Goal: Browse casually: Explore the website without a specific task or goal

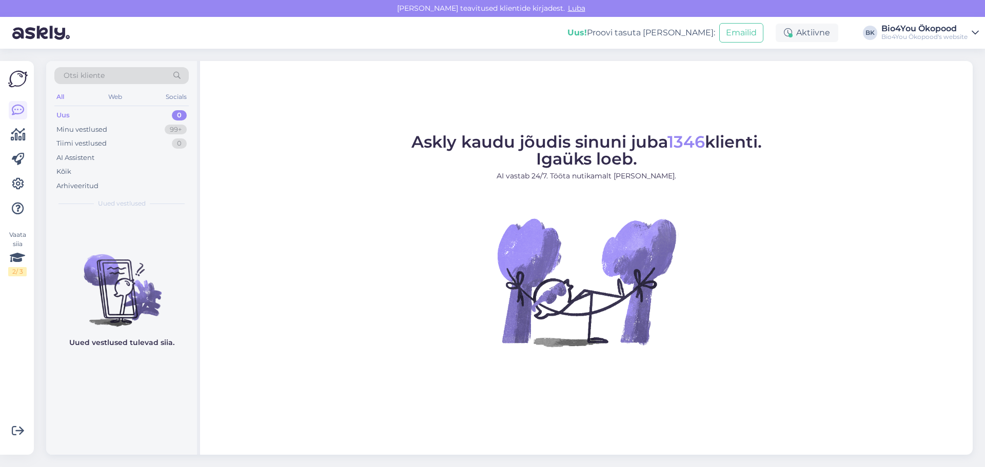
click at [369, 146] on figure "Askly kaudu jõudis sinuni juba 1346 klienti. Igaüks loeb. AI vastab 24/7. Tööta…" at bounding box center [586, 254] width 754 height 241
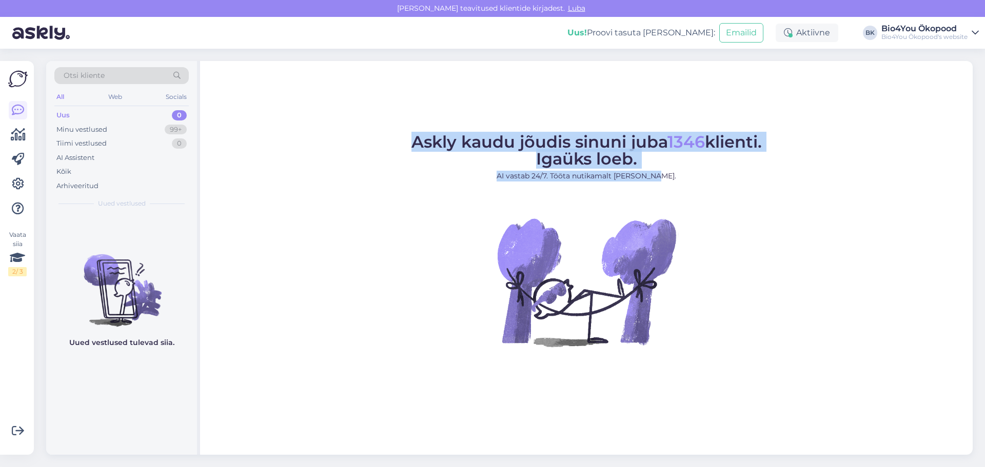
drag, startPoint x: 667, startPoint y: 177, endPoint x: 411, endPoint y: 134, distance: 259.1
click at [412, 134] on figcaption "Askly kaudu jõudis sinuni juba 1346 klienti. Igaüks loeb. AI vastab 24/7. Tööta…" at bounding box center [587, 162] width 350 height 56
click at [418, 187] on figcaption "Askly kaudu jõudis sinuni juba 1346 klienti. Igaüks loeb. AI vastab 24/7. Tööta…" at bounding box center [587, 162] width 350 height 56
drag, startPoint x: 403, startPoint y: 139, endPoint x: 671, endPoint y: 181, distance: 271.1
click at [671, 181] on figure "Askly kaudu jõudis sinuni juba 1346 klienti. Igaüks loeb. AI vastab 24/7. Tööta…" at bounding box center [586, 254] width 754 height 241
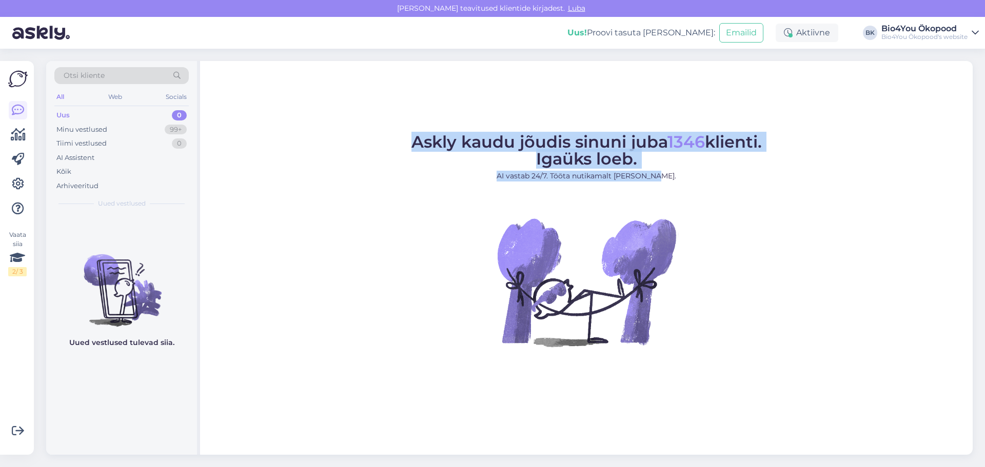
click at [652, 162] on figcaption "Askly kaudu jõudis sinuni juba 1346 klienti. Igaüks loeb. AI vastab 24/7. Tööta…" at bounding box center [587, 162] width 350 height 56
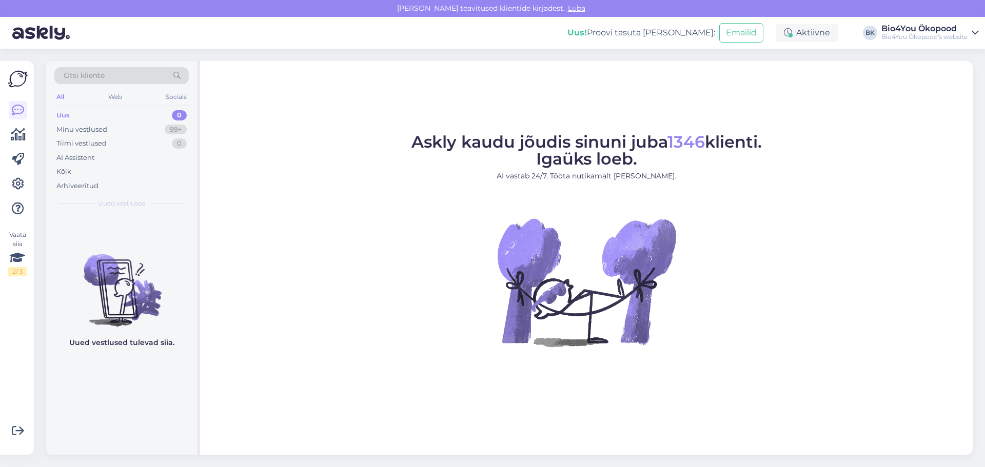
click at [527, 160] on figcaption "Askly kaudu jõudis sinuni juba 1346 klienti. Igaüks loeb. AI vastab 24/7. Tööta…" at bounding box center [587, 162] width 350 height 56
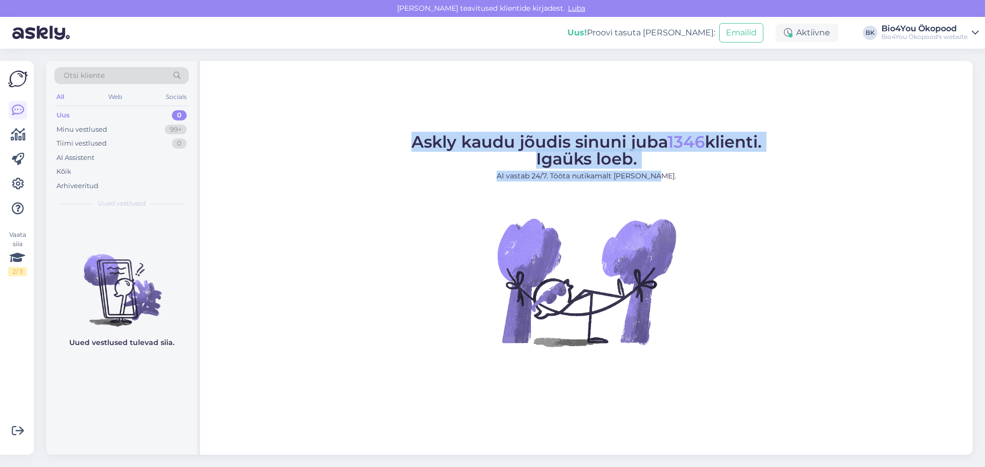
drag, startPoint x: 665, startPoint y: 182, endPoint x: 400, endPoint y: 139, distance: 268.2
click at [400, 139] on figure "Askly kaudu jõudis sinuni juba 1346 klienti. Igaüks loeb. AI vastab 24/7. Tööta…" at bounding box center [586, 254] width 754 height 241
click at [446, 163] on figcaption "Askly kaudu jõudis sinuni juba 1346 klienti. Igaüks loeb. AI vastab 24/7. Tööta…" at bounding box center [587, 162] width 350 height 56
drag, startPoint x: 663, startPoint y: 176, endPoint x: 406, endPoint y: 145, distance: 259.5
click at [403, 128] on div "Askly kaudu jõudis sinuni juba 1346 klienti. Igaüks loeb. AI vastab 24/7. Tööta…" at bounding box center [586, 258] width 773 height 394
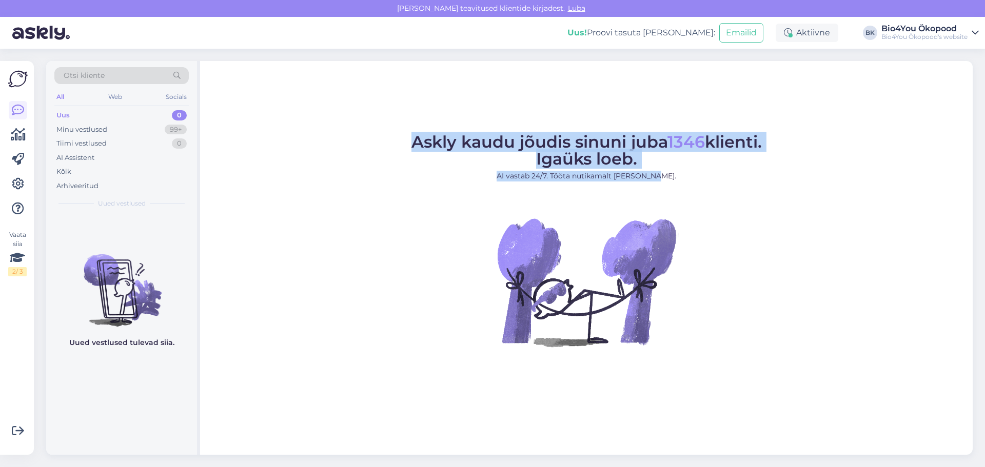
click at [500, 164] on figcaption "Askly kaudu jõudis sinuni juba 1346 klienti. Igaüks loeb. AI vastab 24/7. Tööta…" at bounding box center [587, 162] width 350 height 56
drag, startPoint x: 401, startPoint y: 142, endPoint x: 668, endPoint y: 182, distance: 269.9
click at [668, 182] on figure "Askly kaudu jõudis sinuni juba 1346 klienti. Igaüks loeb. AI vastab 24/7. Tööta…" at bounding box center [586, 254] width 754 height 241
click at [495, 159] on figcaption "Askly kaudu jõudis sinuni juba 1346 klienti. Igaüks loeb. AI vastab 24/7. Tööta…" at bounding box center [587, 162] width 350 height 56
click at [449, 208] on figure "Askly kaudu jõudis sinuni juba 1346 klienti. Igaüks loeb. AI vastab 24/7. Tööta…" at bounding box center [586, 254] width 754 height 241
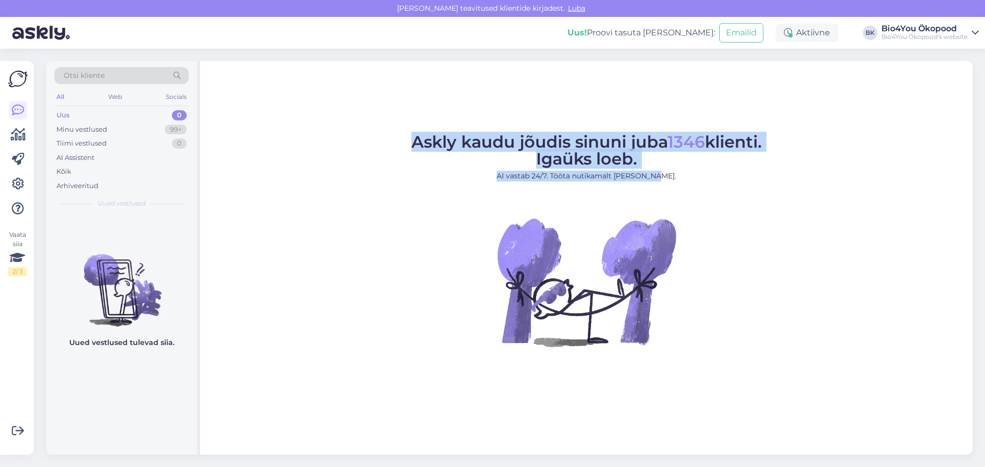
drag, startPoint x: 669, startPoint y: 175, endPoint x: 396, endPoint y: 117, distance: 279.1
click at [396, 117] on div "Askly kaudu jõudis sinuni juba 1346 klienti. Igaüks loeb. AI vastab 24/7. Tööta…" at bounding box center [586, 258] width 773 height 394
click at [335, 143] on figure "Askly kaudu jõudis sinuni juba 1346 klienti. Igaüks loeb. AI vastab 24/7. Tööta…" at bounding box center [586, 254] width 754 height 241
drag, startPoint x: 664, startPoint y: 174, endPoint x: 407, endPoint y: 138, distance: 260.2
click at [412, 138] on figcaption "Askly kaudu jõudis sinuni juba 1346 klienti. Igaüks loeb. AI vastab 24/7. Tööta…" at bounding box center [587, 162] width 350 height 56
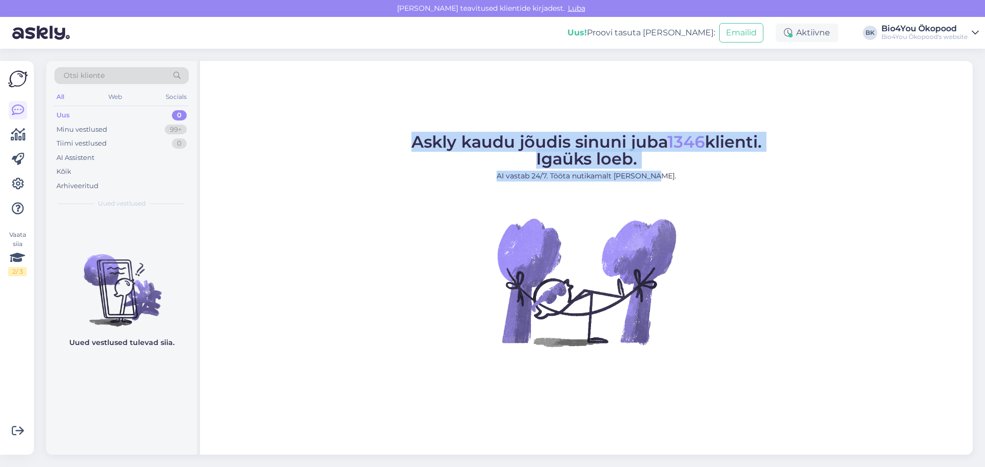
click at [440, 174] on p "AI vastab 24/7. Tööta nutikamalt [PERSON_NAME]." at bounding box center [587, 176] width 350 height 11
drag, startPoint x: 672, startPoint y: 178, endPoint x: 398, endPoint y: 136, distance: 277.1
click at [398, 136] on figure "Askly kaudu jõudis sinuni juba 1346 klienti. Igaüks loeb. AI vastab 24/7. Tööta…" at bounding box center [586, 254] width 754 height 241
click at [523, 160] on figcaption "Askly kaudu jõudis sinuni juba 1346 klienti. Igaüks loeb. AI vastab 24/7. Tööta…" at bounding box center [587, 162] width 350 height 56
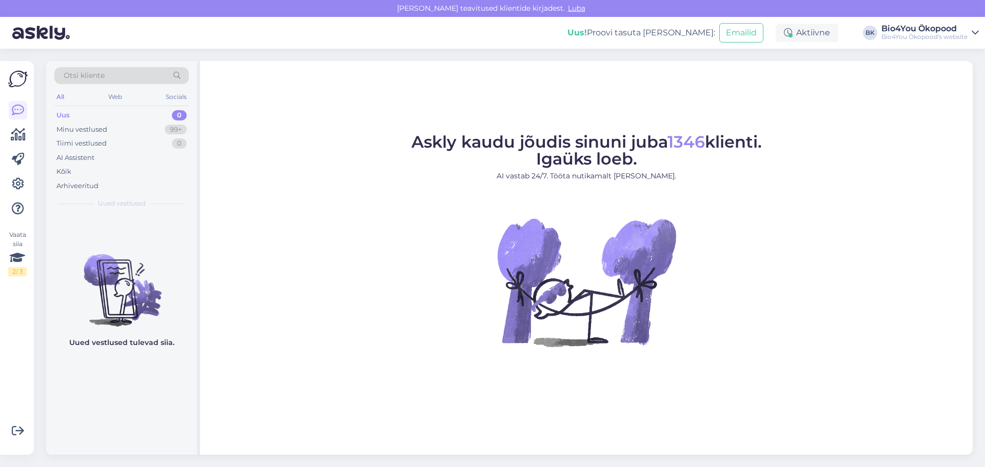
click at [525, 158] on figcaption "Askly kaudu jõudis sinuni juba 1346 klienti. Igaüks loeb. AI vastab 24/7. Tööta…" at bounding box center [587, 162] width 350 height 56
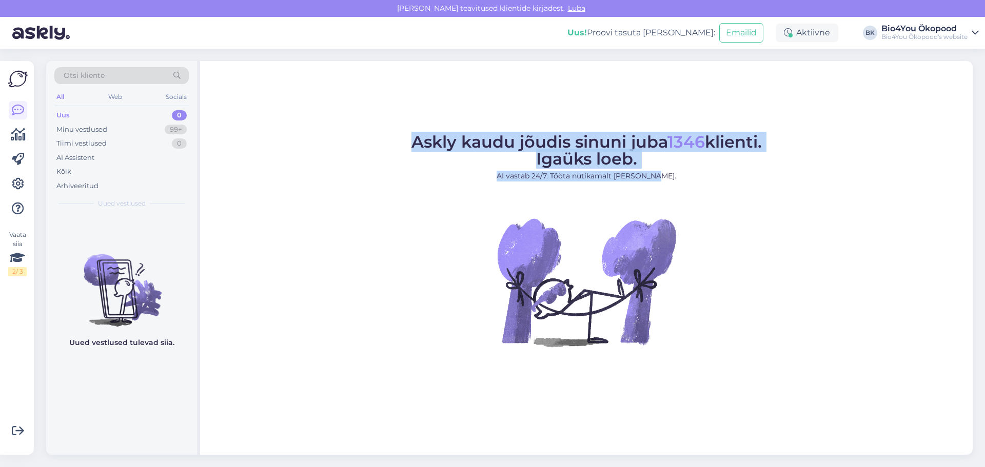
drag, startPoint x: 665, startPoint y: 175, endPoint x: 387, endPoint y: 135, distance: 281.0
click at [387, 134] on figure "Askly kaudu jõudis sinuni juba 1346 klienti. Igaüks loeb. AI vastab 24/7. Tööta…" at bounding box center [586, 254] width 754 height 241
click at [521, 159] on figcaption "Askly kaudu jõudis sinuni juba 1346 klienti. Igaüks loeb. AI vastab 24/7. Tööta…" at bounding box center [587, 162] width 350 height 56
drag, startPoint x: 664, startPoint y: 177, endPoint x: 385, endPoint y: 140, distance: 281.5
click at [386, 139] on figure "Askly kaudu jõudis sinuni juba 1346 klienti. Igaüks loeb. AI vastab 24/7. Tööta…" at bounding box center [586, 254] width 754 height 241
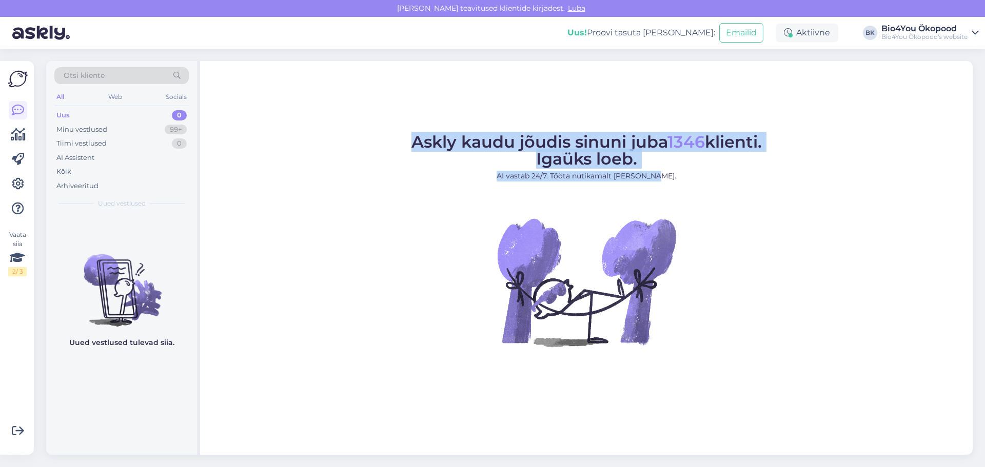
click at [375, 151] on figure "Askly kaudu jõudis sinuni juba 1346 klienti. Igaüks loeb. AI vastab 24/7. Tööta…" at bounding box center [586, 254] width 754 height 241
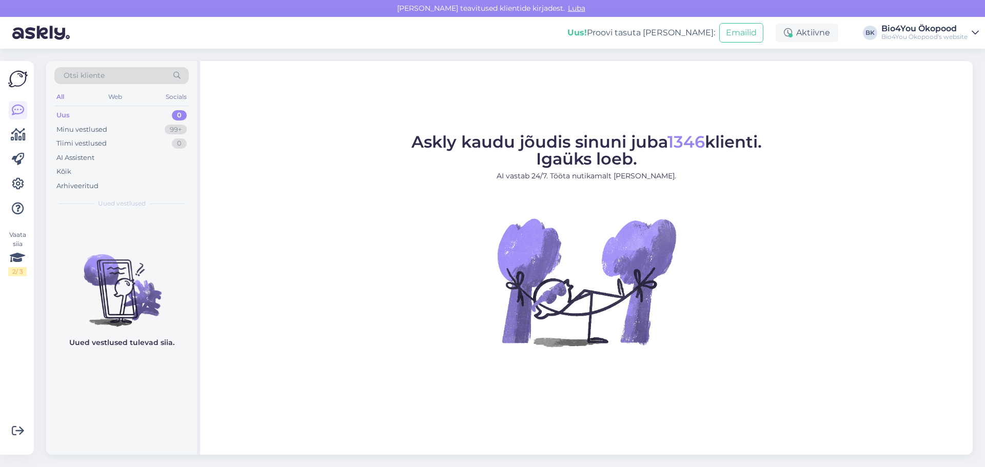
click at [522, 161] on figcaption "Askly kaudu jõudis sinuni juba 1346 klienti. Igaüks loeb. AI vastab 24/7. Tööta…" at bounding box center [587, 162] width 350 height 56
